Goal: Task Accomplishment & Management: Use online tool/utility

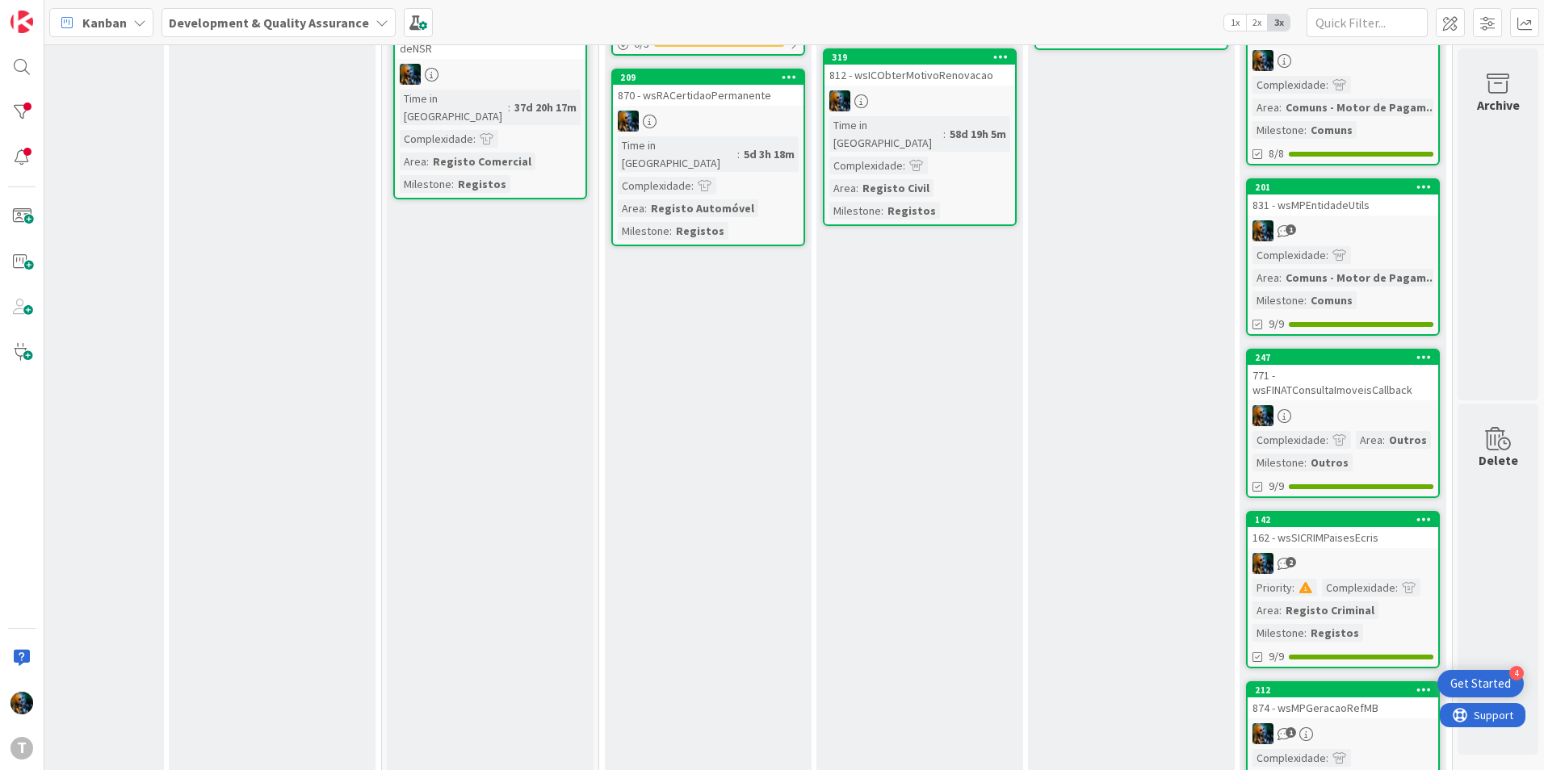
scroll to position [0, 323]
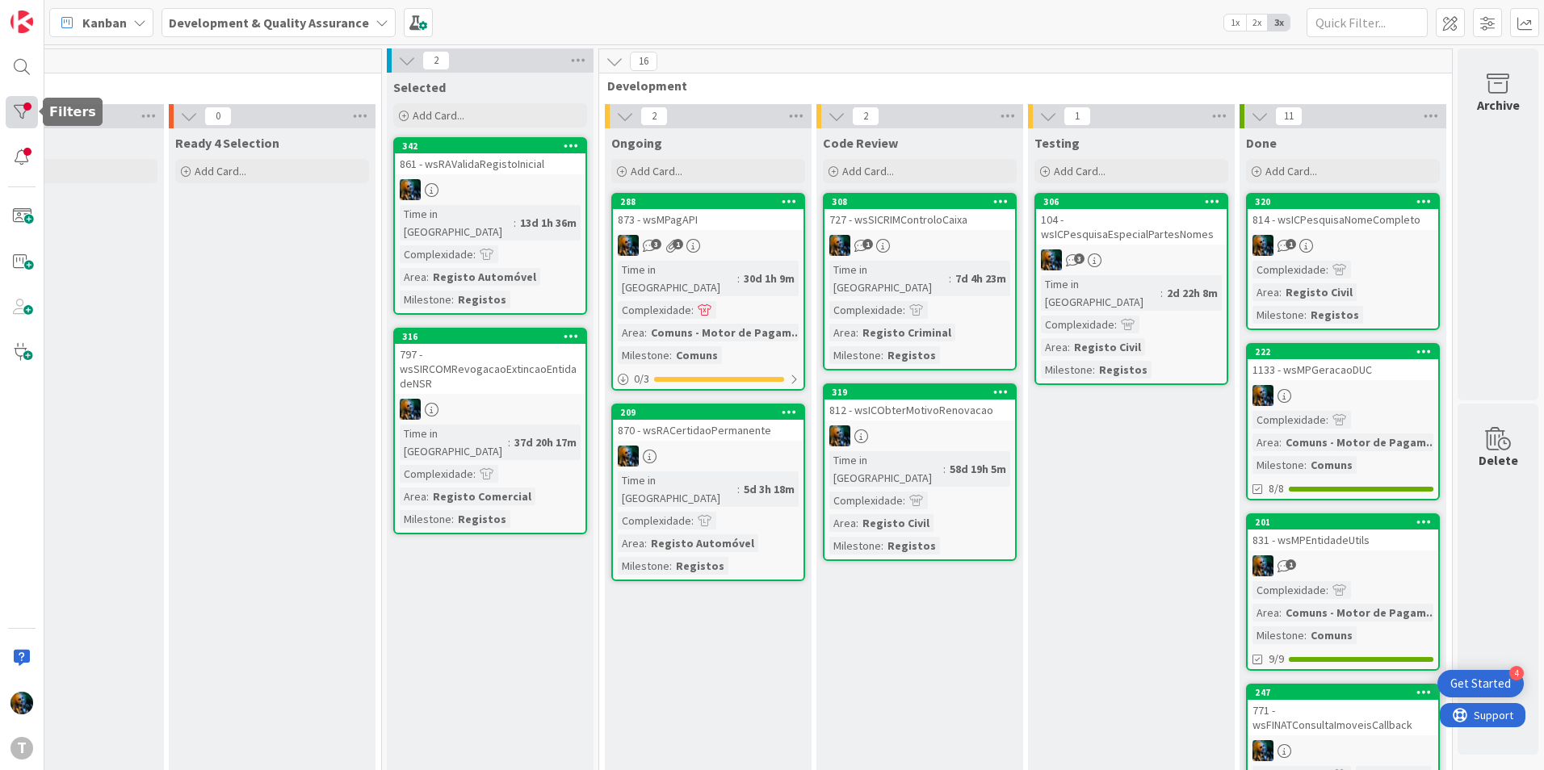
click at [19, 116] on div at bounding box center [22, 112] width 32 height 32
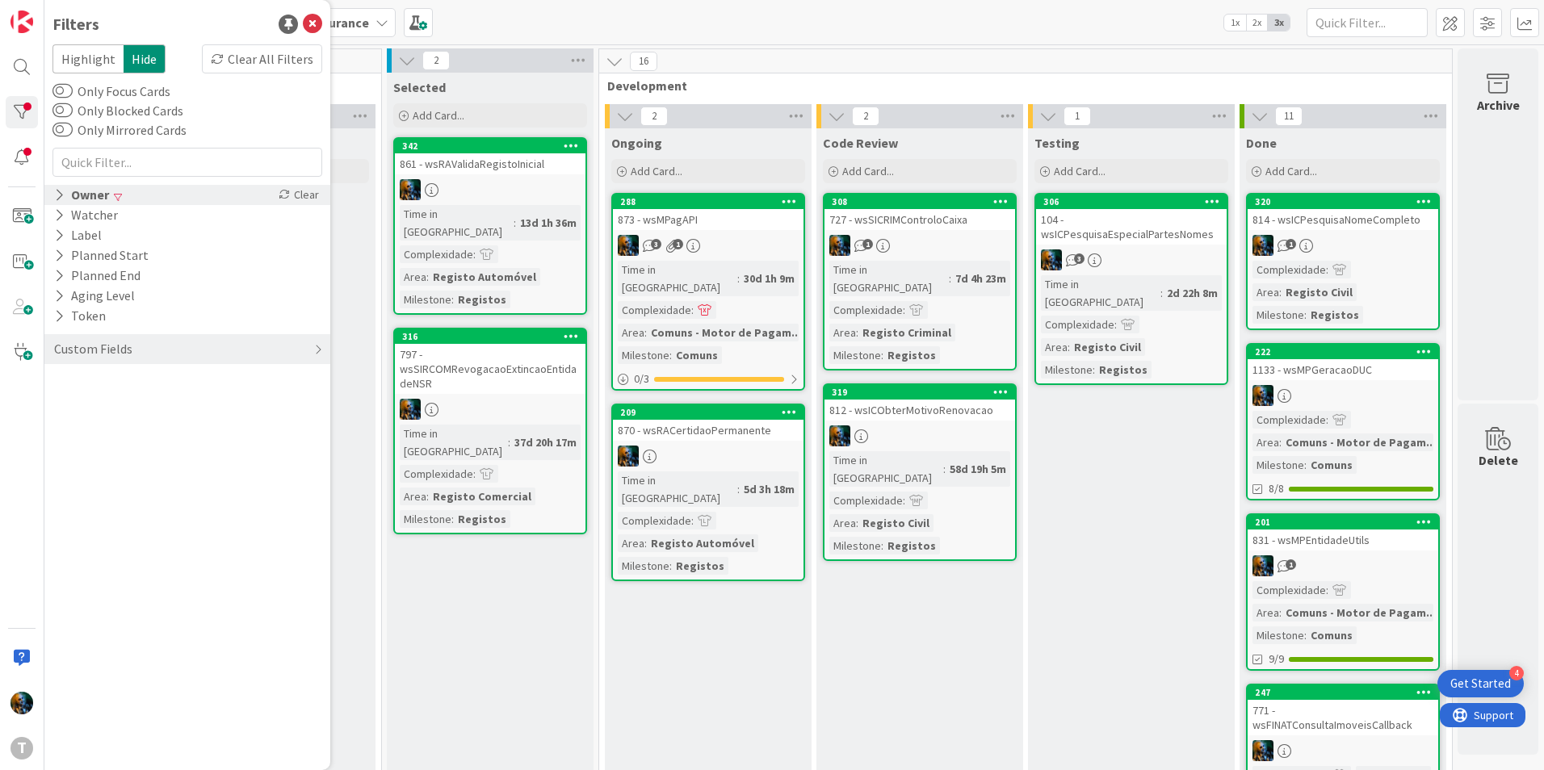
click at [154, 195] on div "Owner Clear" at bounding box center [187, 195] width 286 height 20
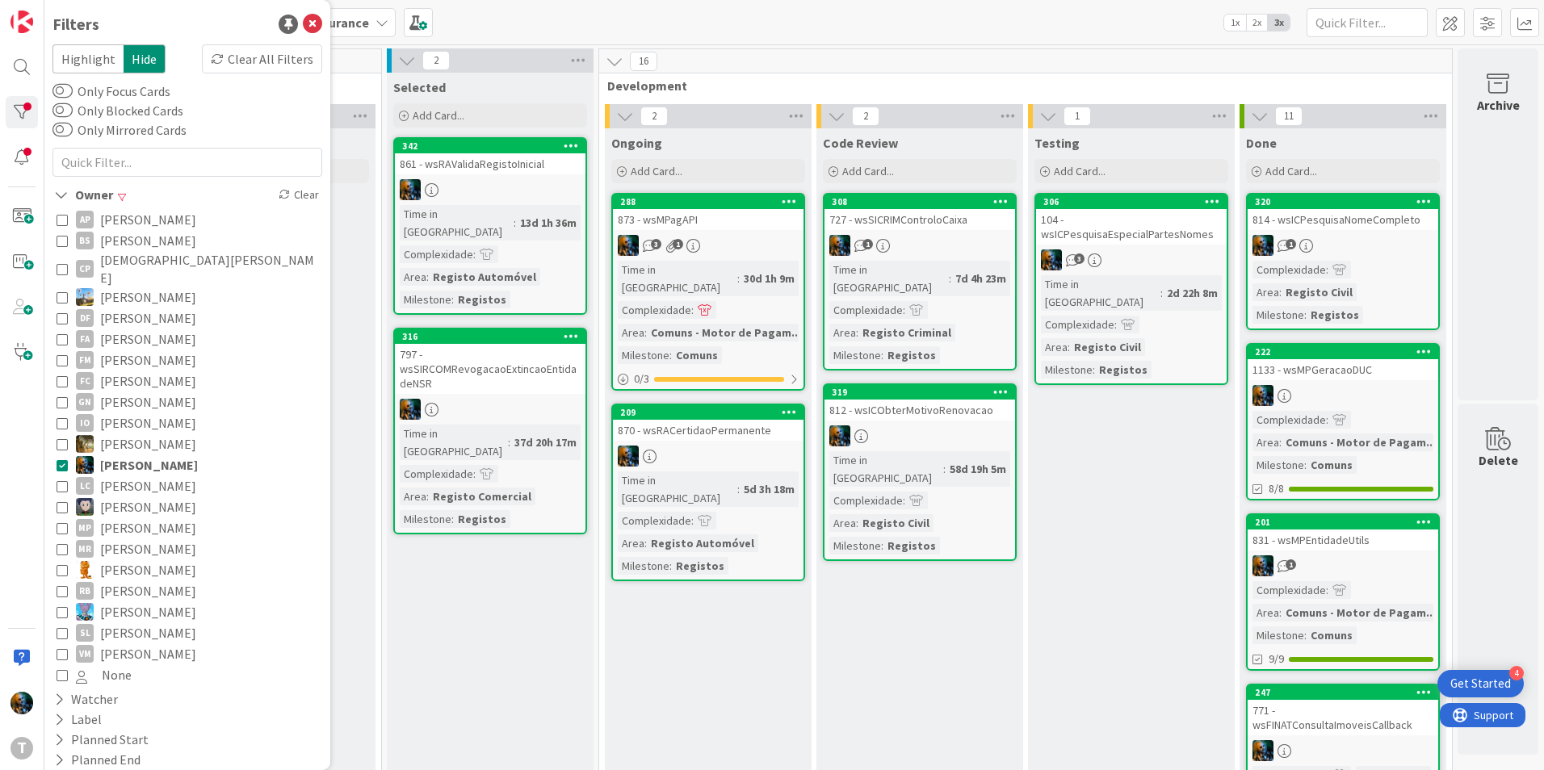
click at [59, 627] on icon at bounding box center [62, 632] width 11 height 11
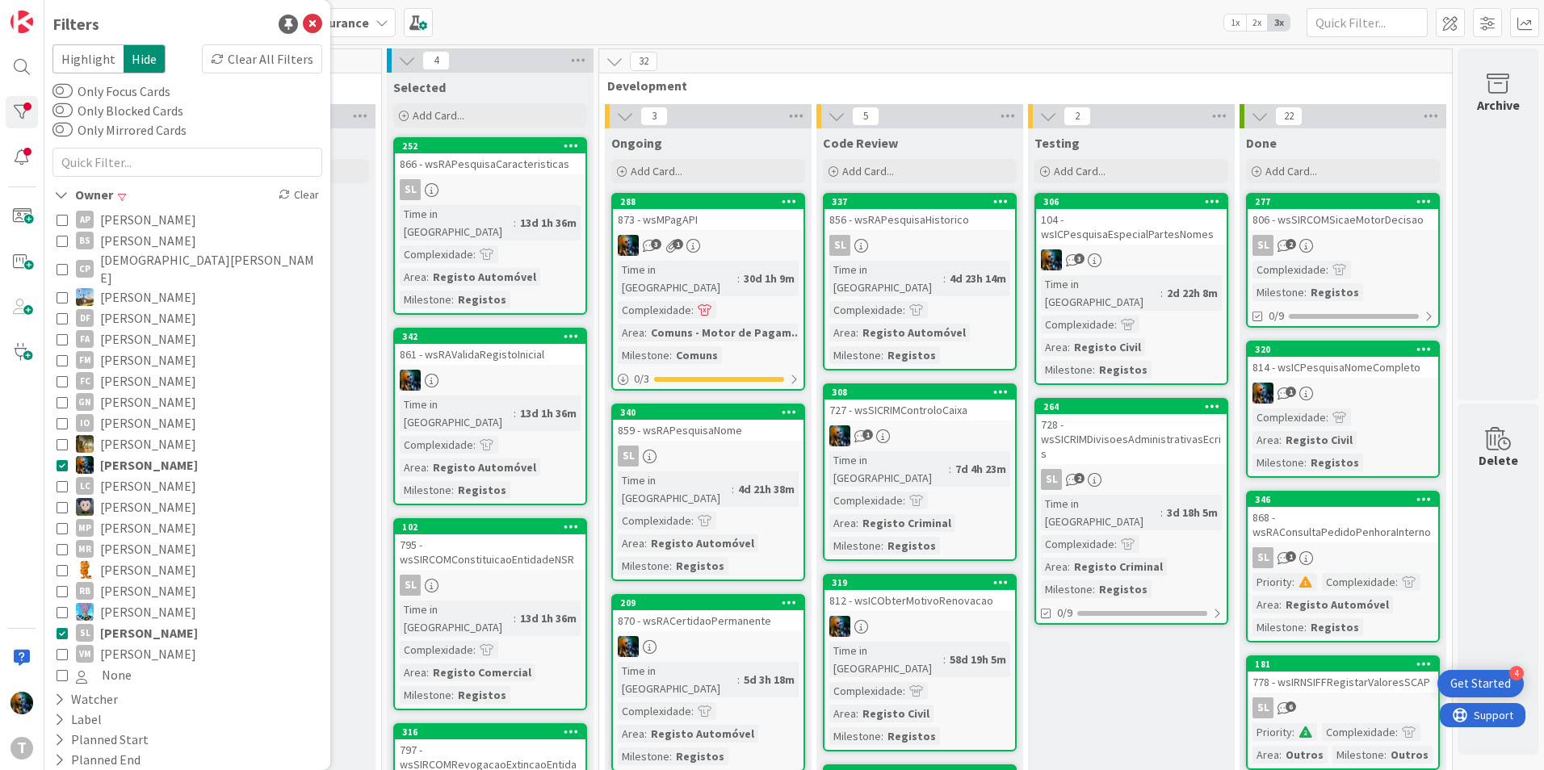
click at [61, 627] on icon at bounding box center [62, 632] width 11 height 11
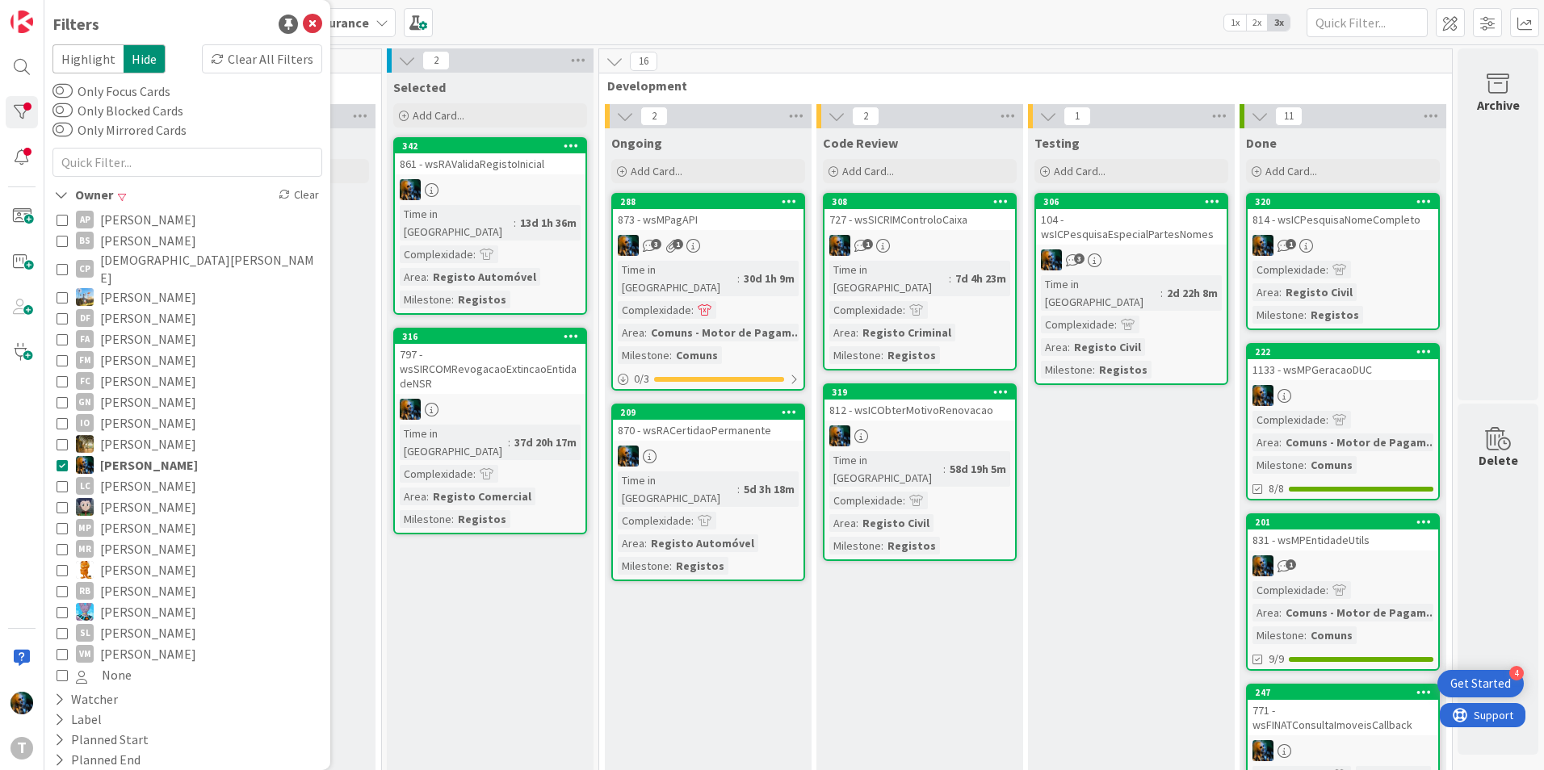
click at [61, 627] on icon at bounding box center [62, 632] width 11 height 11
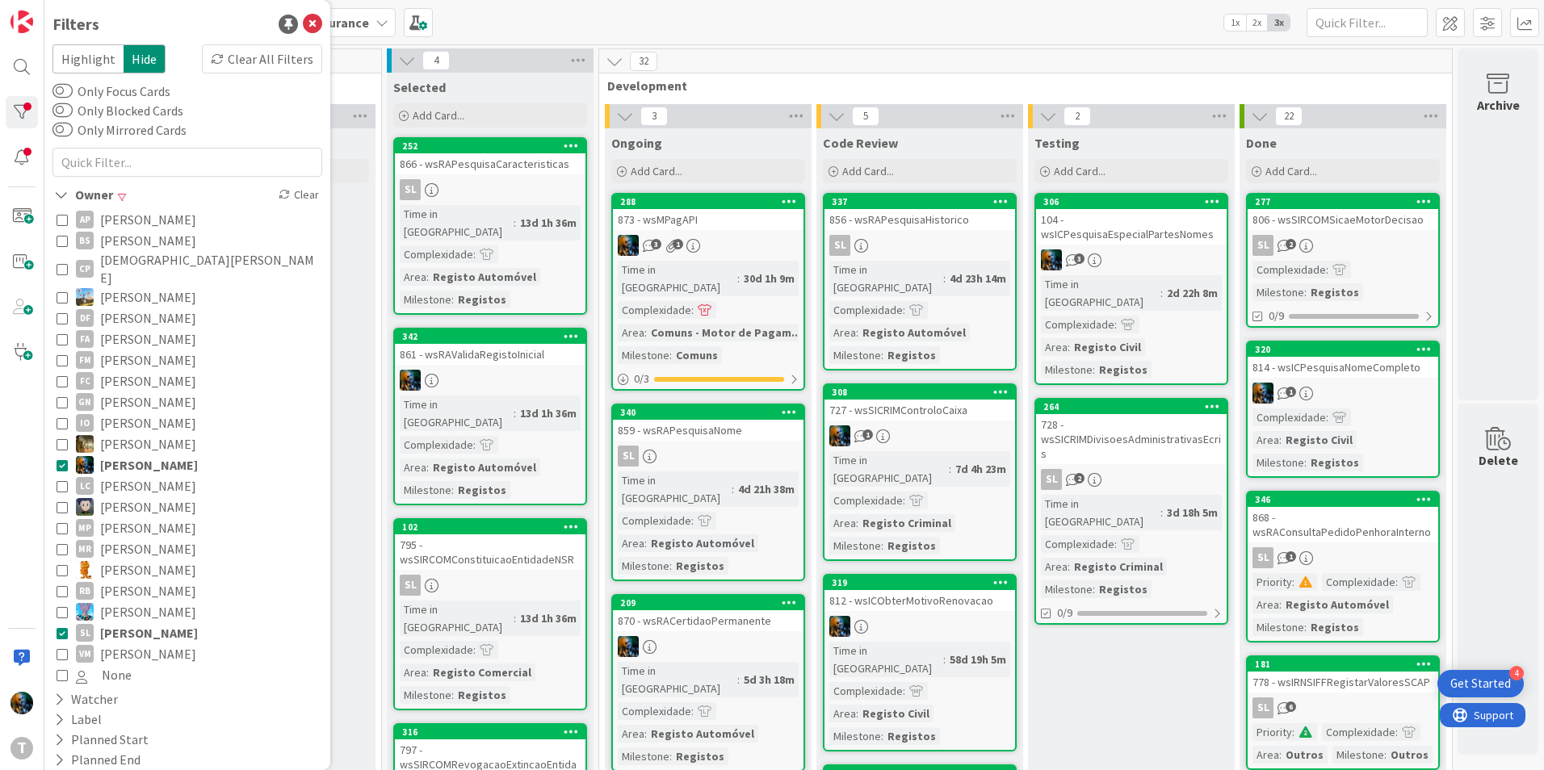
click at [61, 627] on icon at bounding box center [62, 632] width 11 height 11
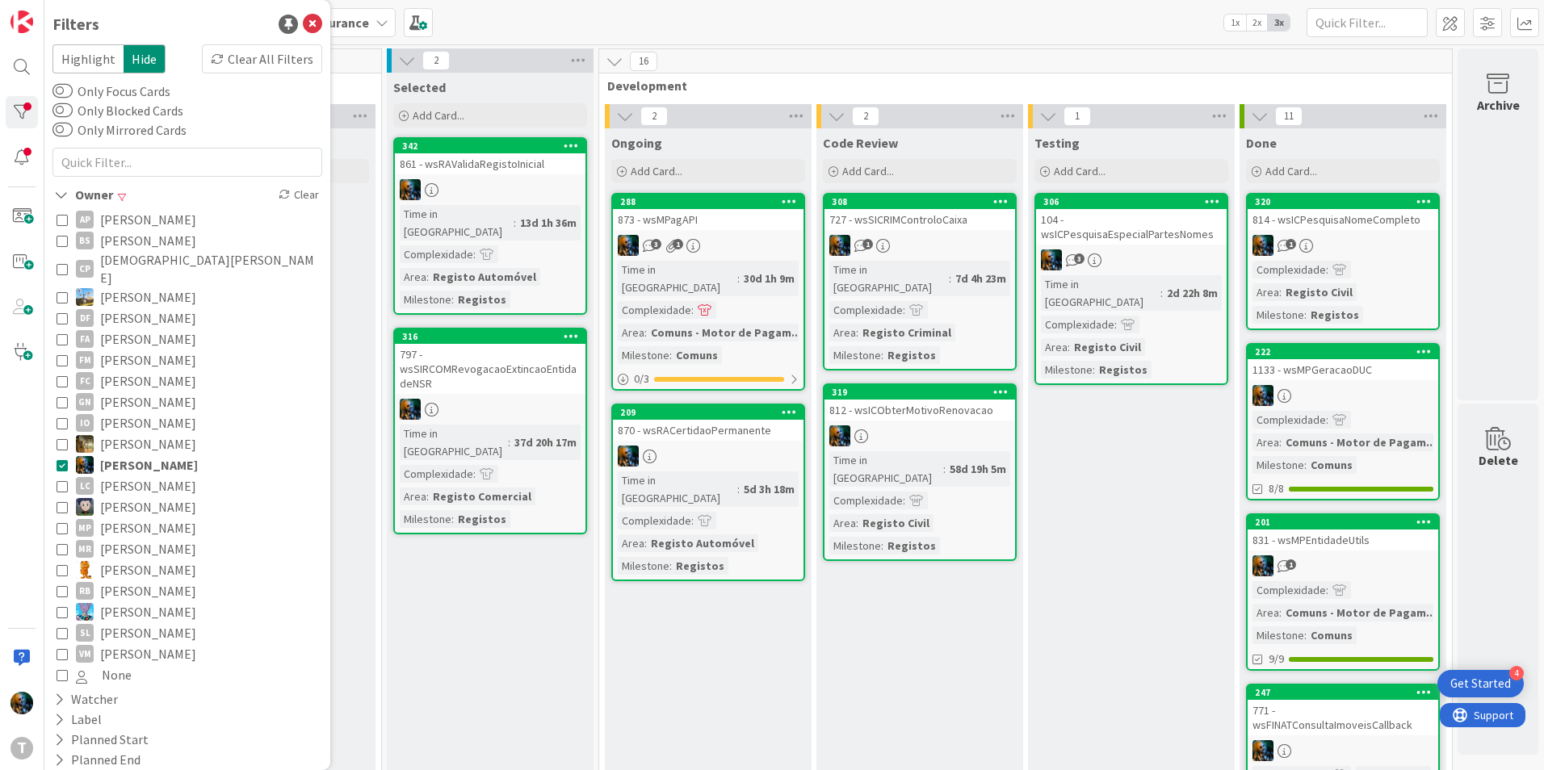
click at [61, 627] on icon at bounding box center [62, 632] width 11 height 11
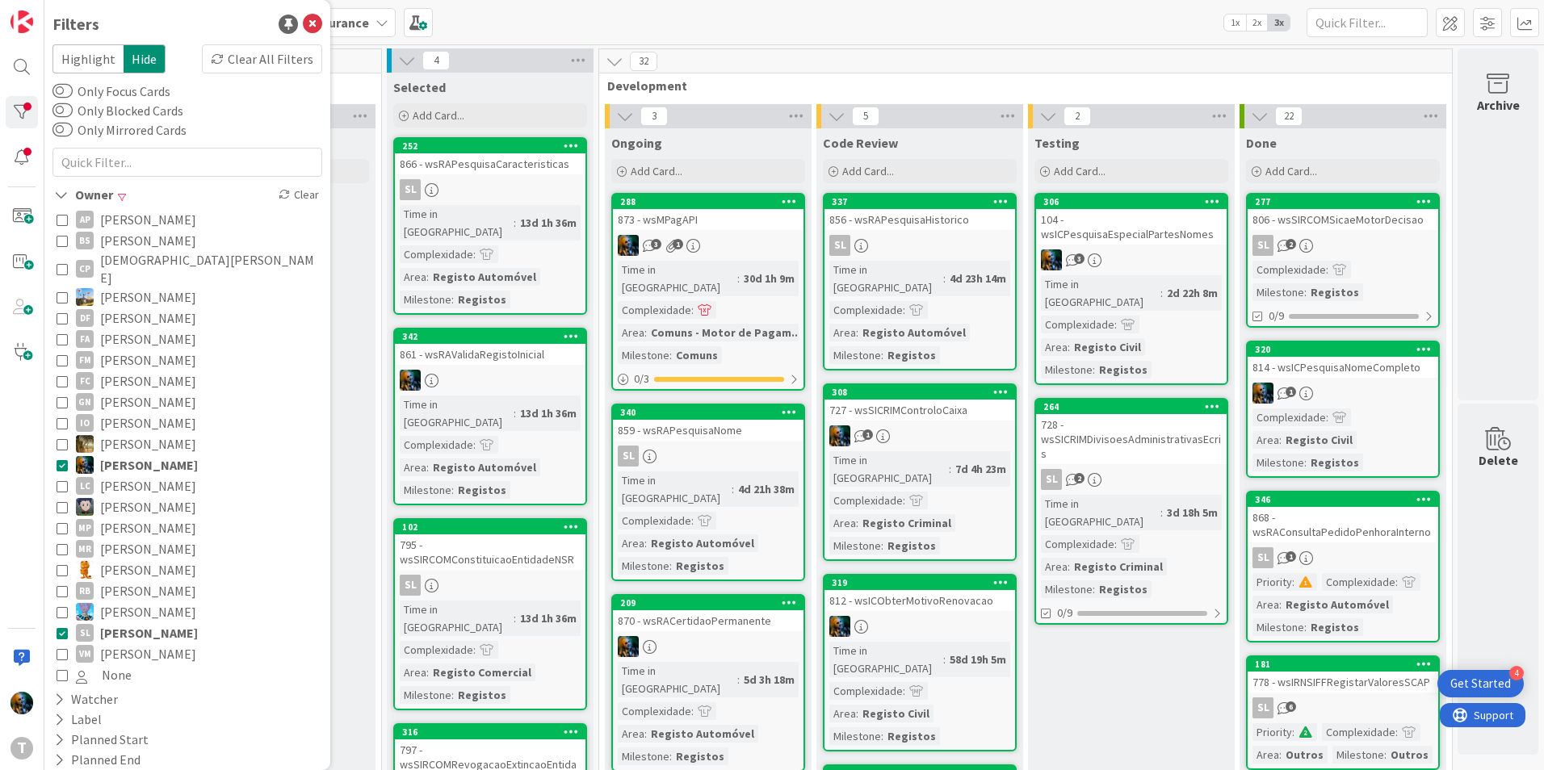
click at [61, 627] on icon at bounding box center [62, 632] width 11 height 11
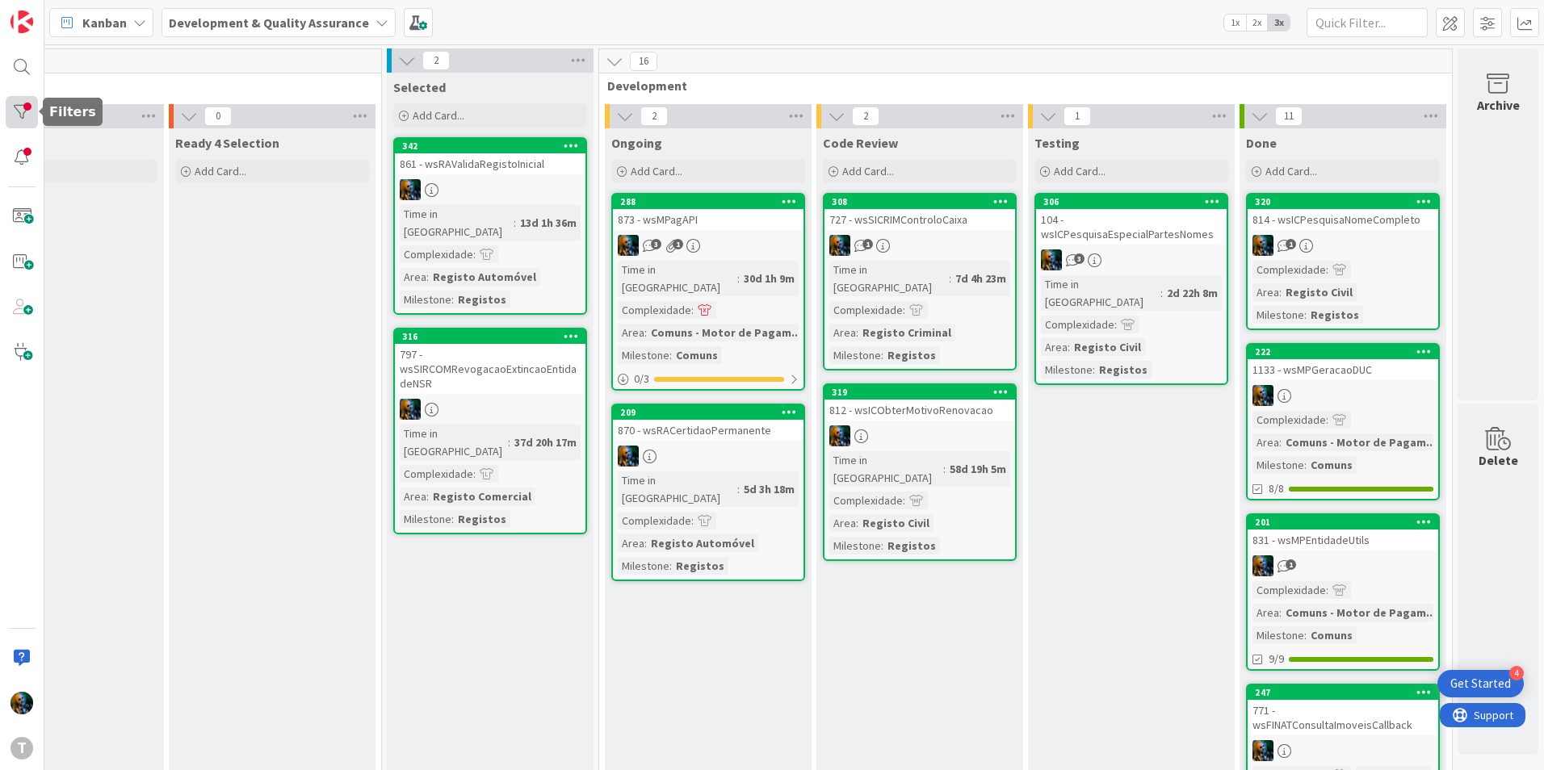
click at [19, 113] on div at bounding box center [22, 112] width 32 height 32
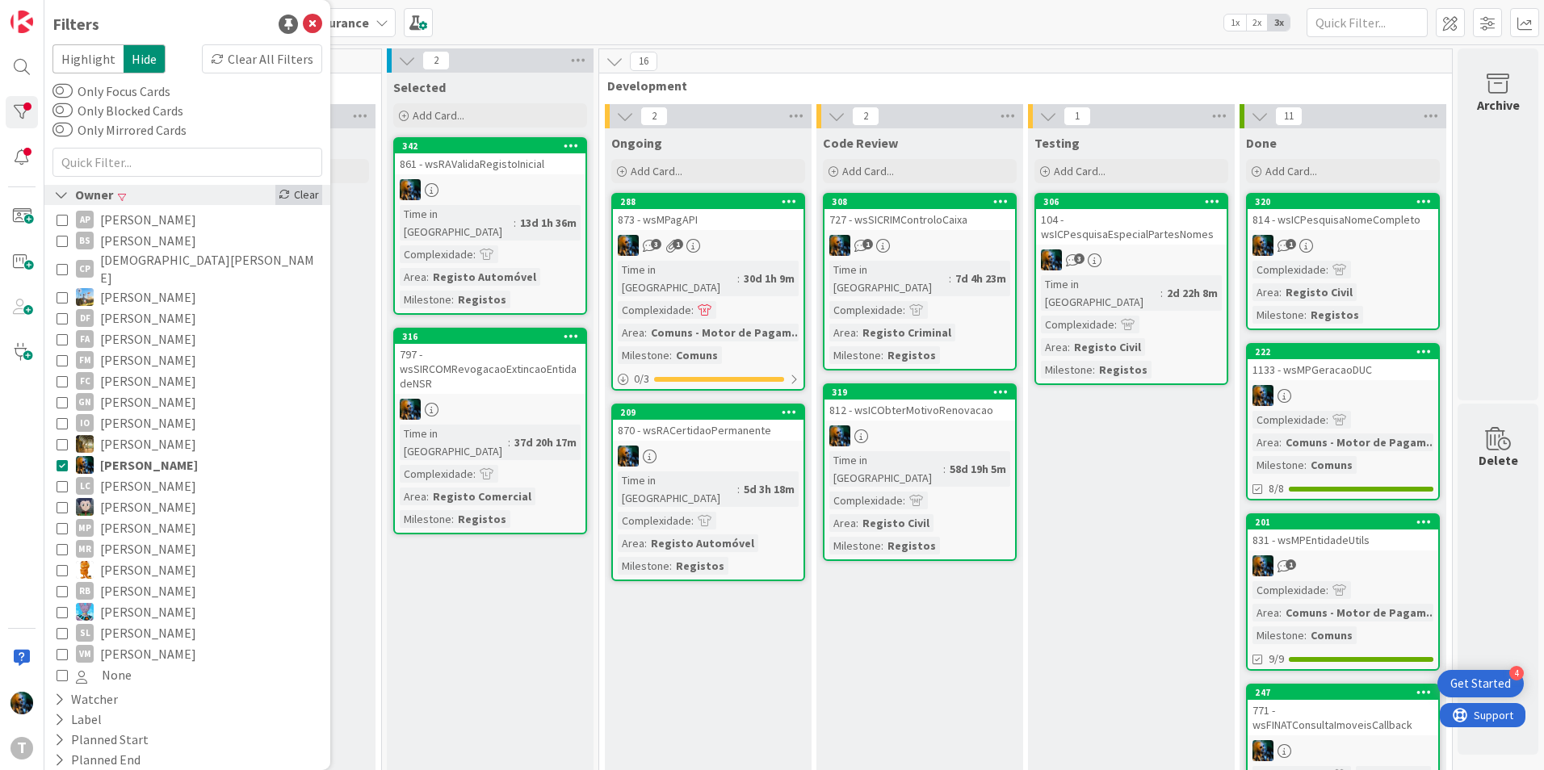
click at [296, 195] on div "Clear" at bounding box center [298, 195] width 47 height 20
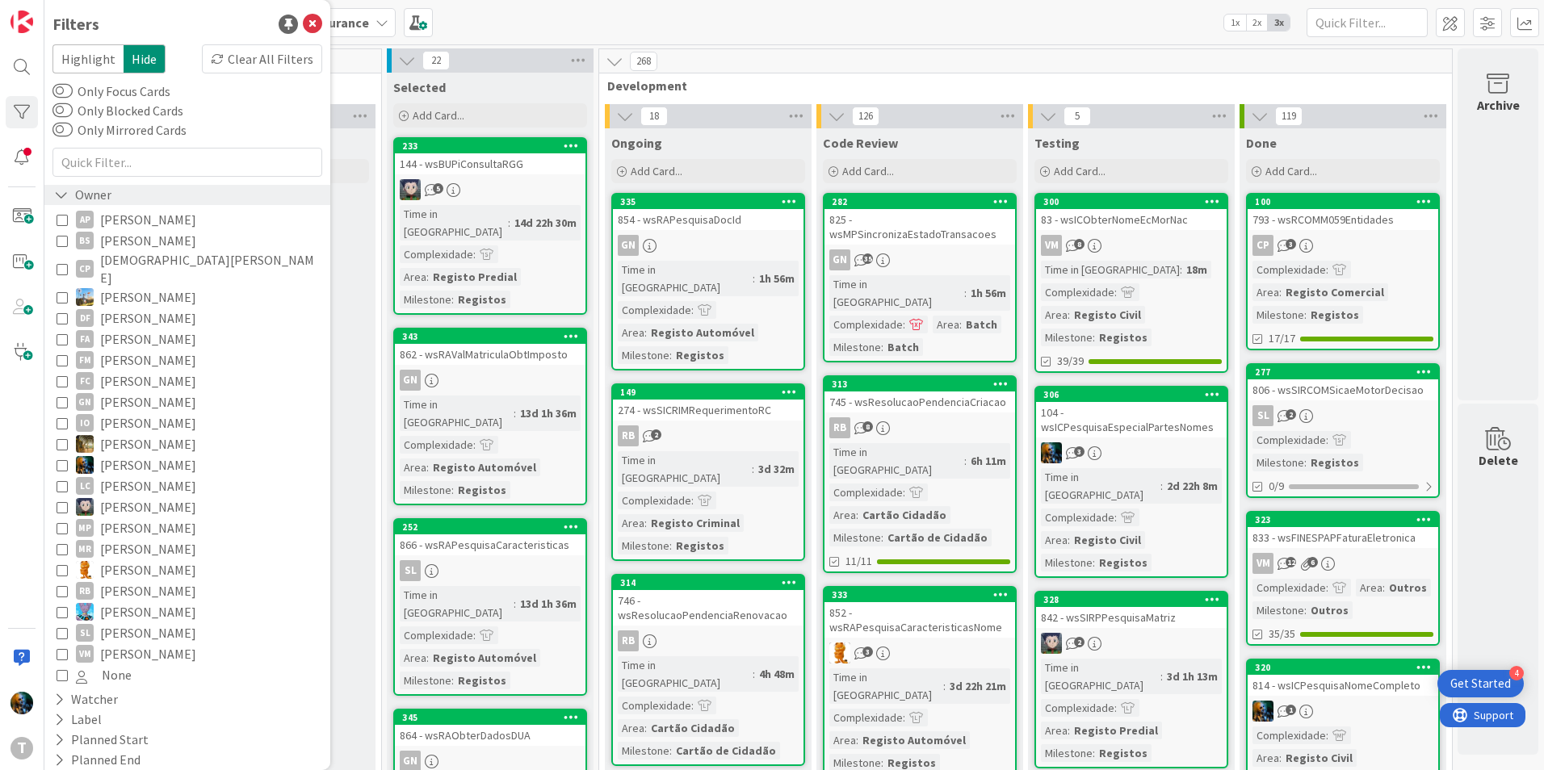
click at [796, 86] on span "Development" at bounding box center [1019, 86] width 824 height 16
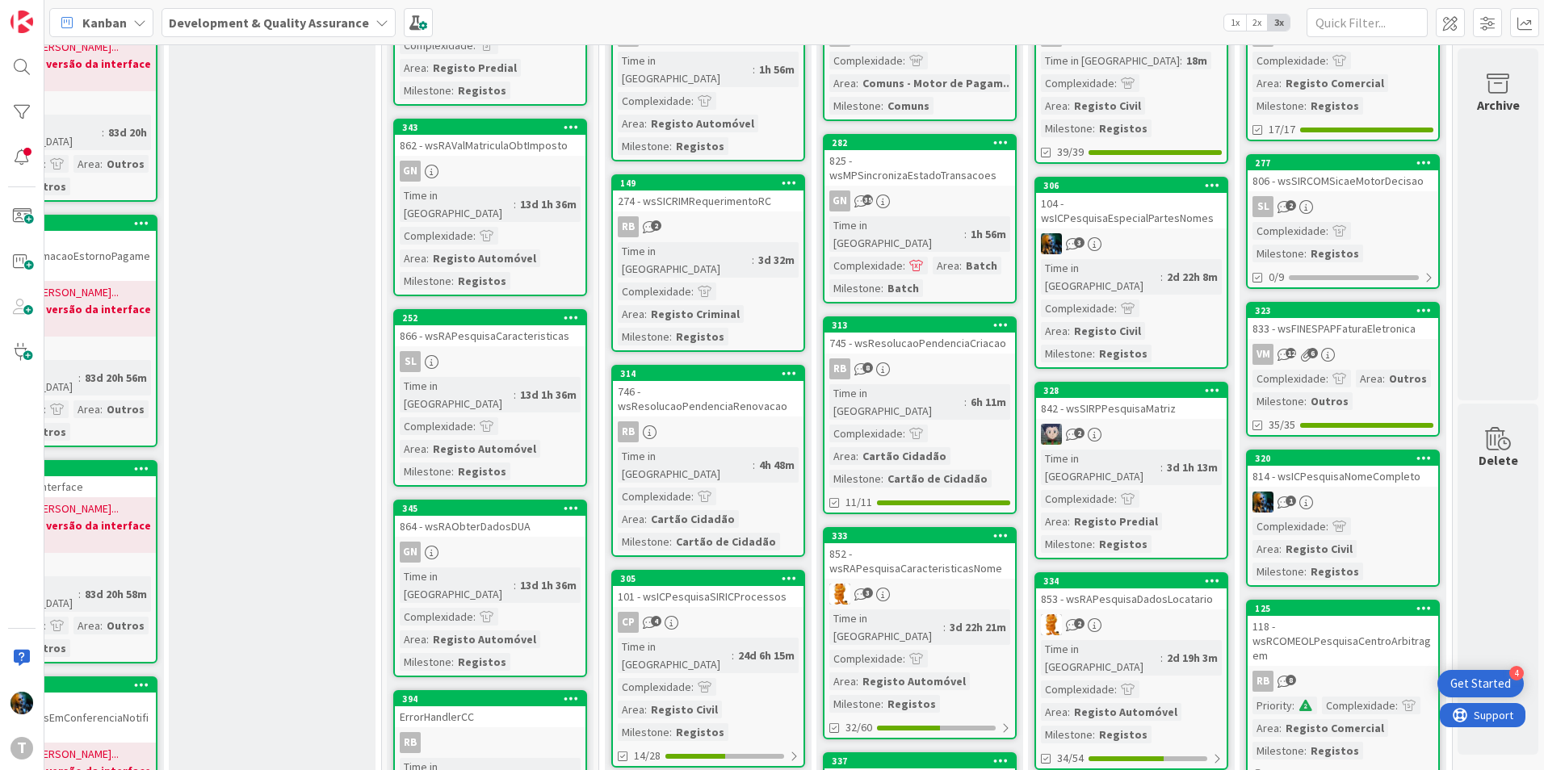
scroll to position [161, 323]
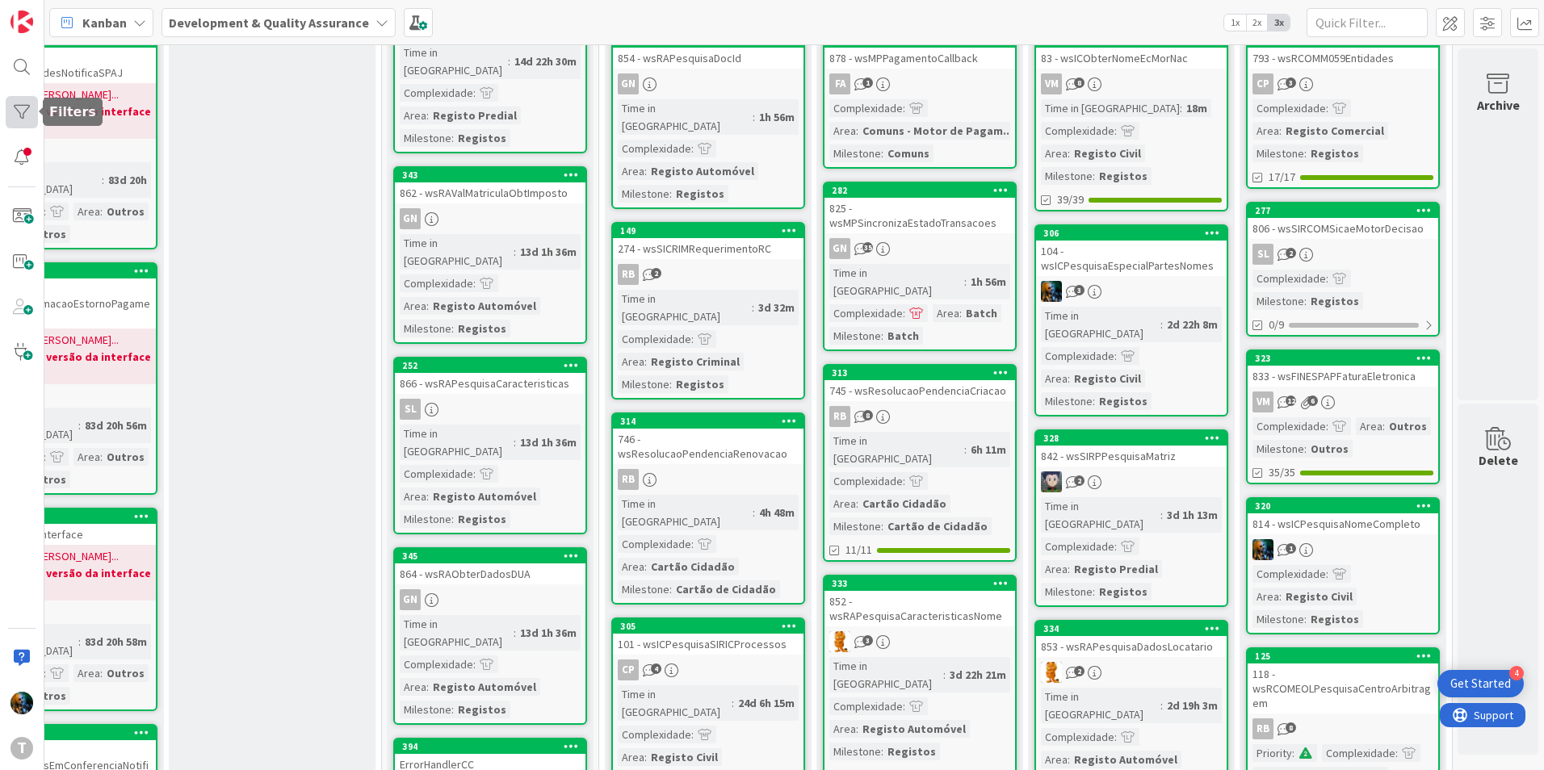
click at [15, 127] on div at bounding box center [22, 112] width 32 height 32
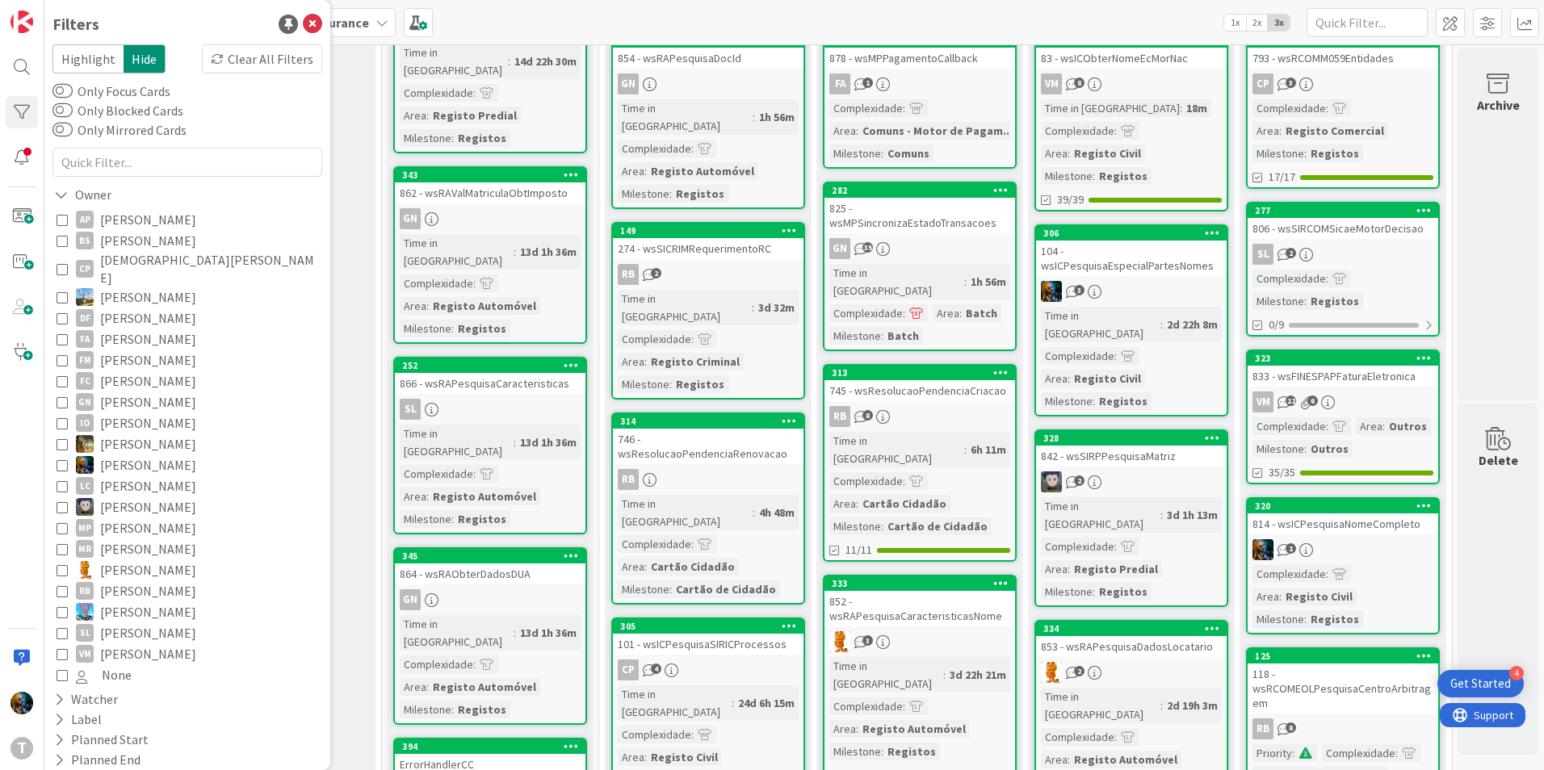
click at [56, 558] on div "AP [PERSON_NAME] BS [PERSON_NAME] CP [PERSON_NAME] DF [PERSON_NAME] FA [PERSON_…" at bounding box center [187, 447] width 270 height 484
click at [65, 564] on icon at bounding box center [62, 569] width 11 height 11
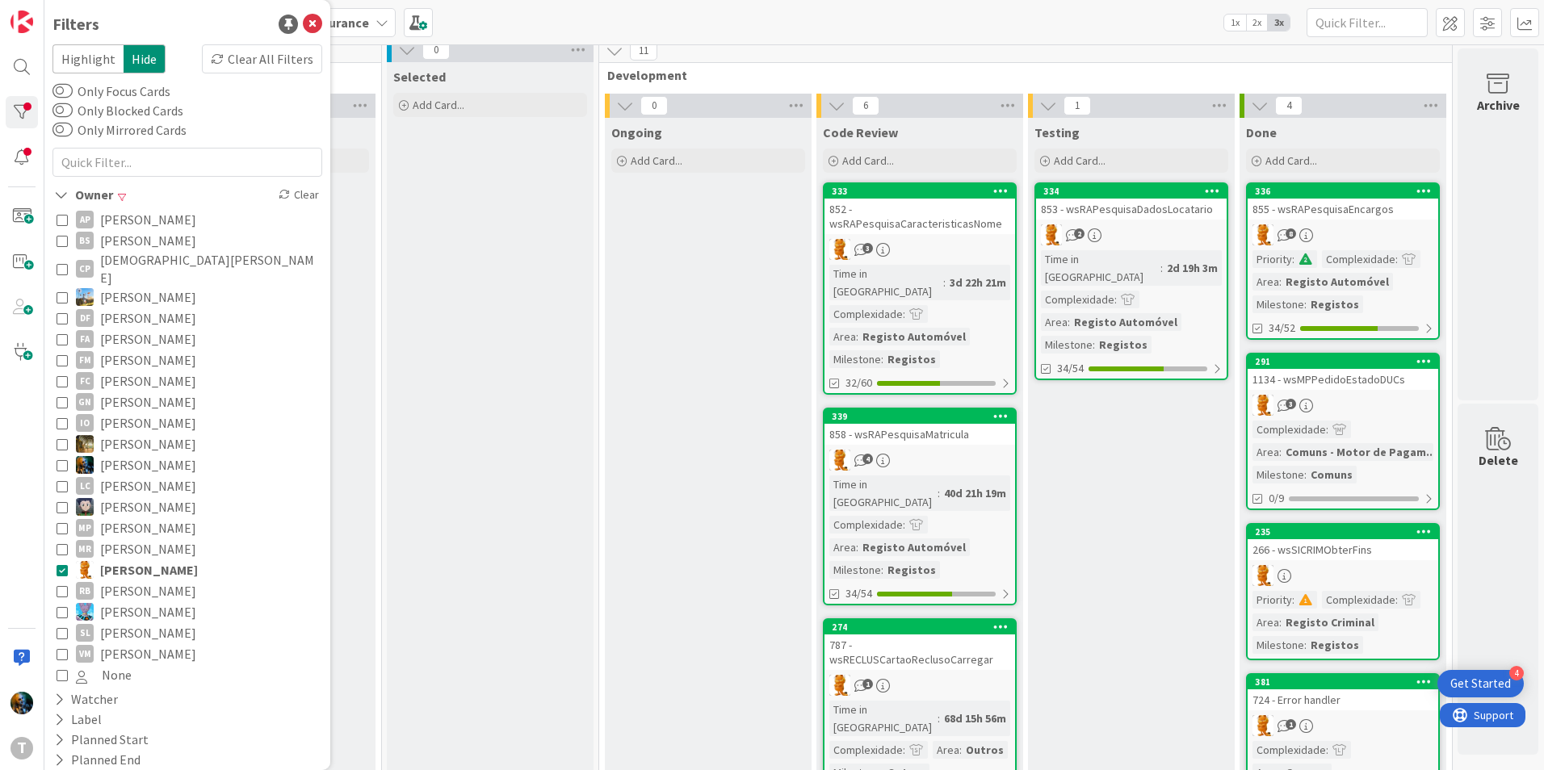
scroll to position [0, 323]
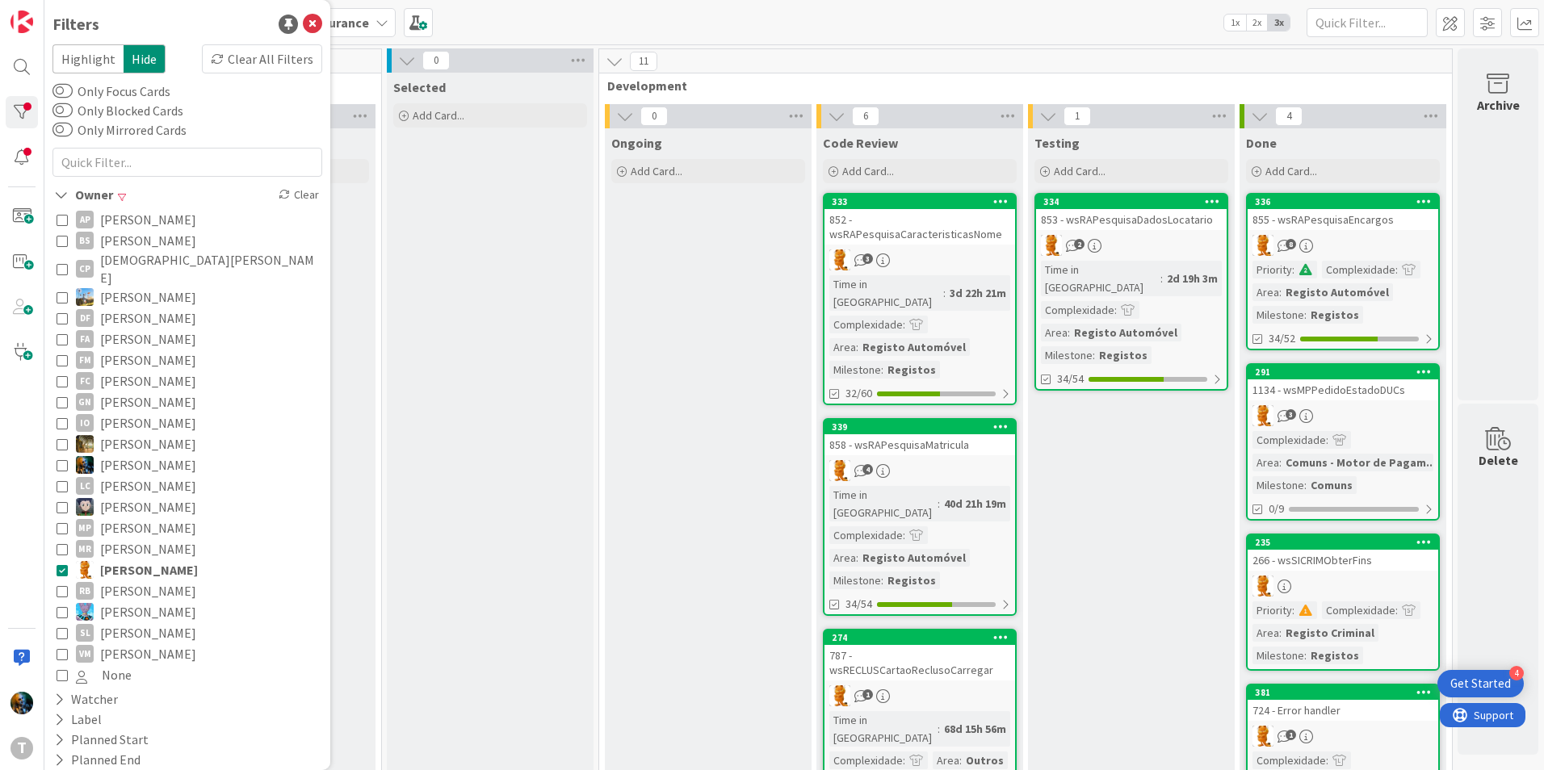
click at [58, 564] on icon at bounding box center [62, 569] width 11 height 11
